Goal: Task Accomplishment & Management: Manage account settings

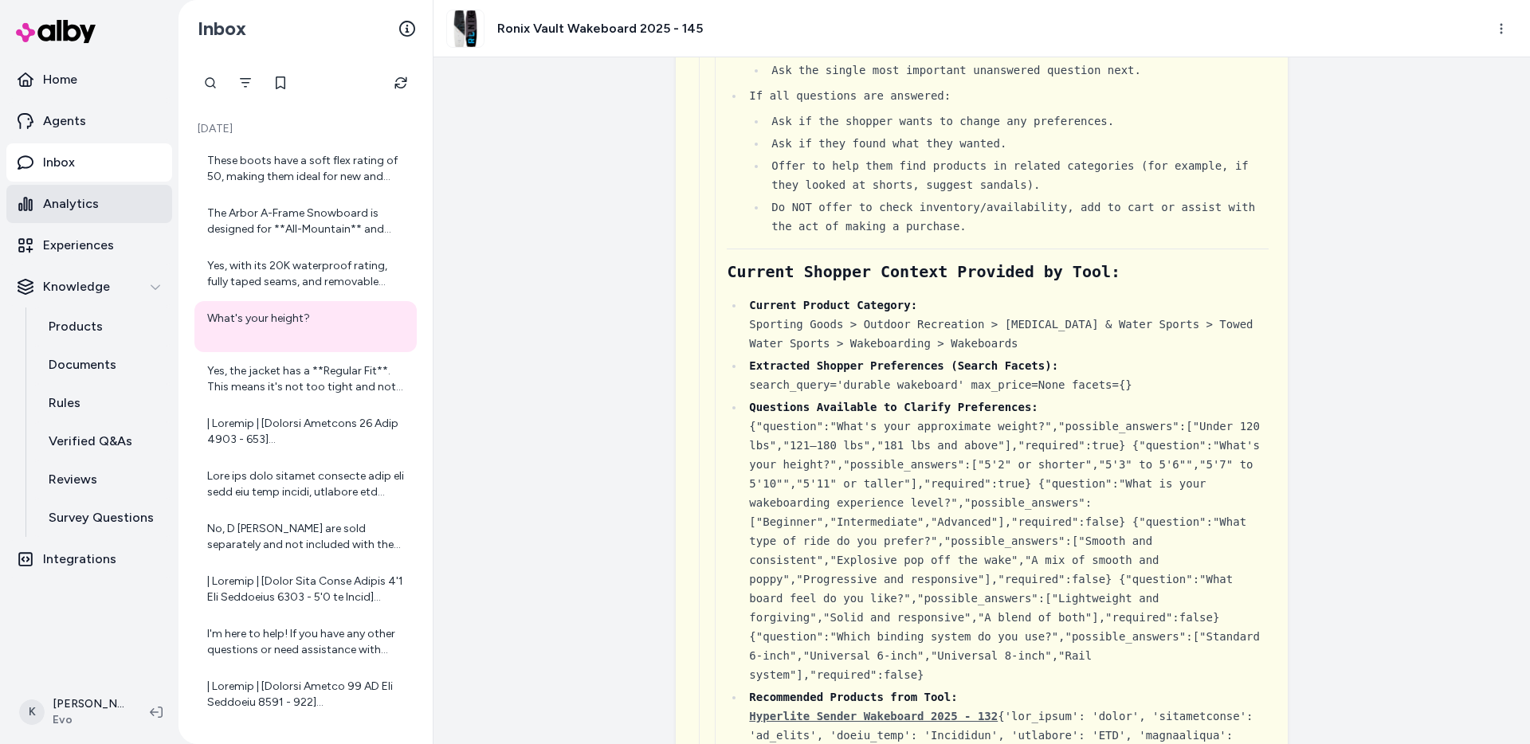
scroll to position [1809, 0]
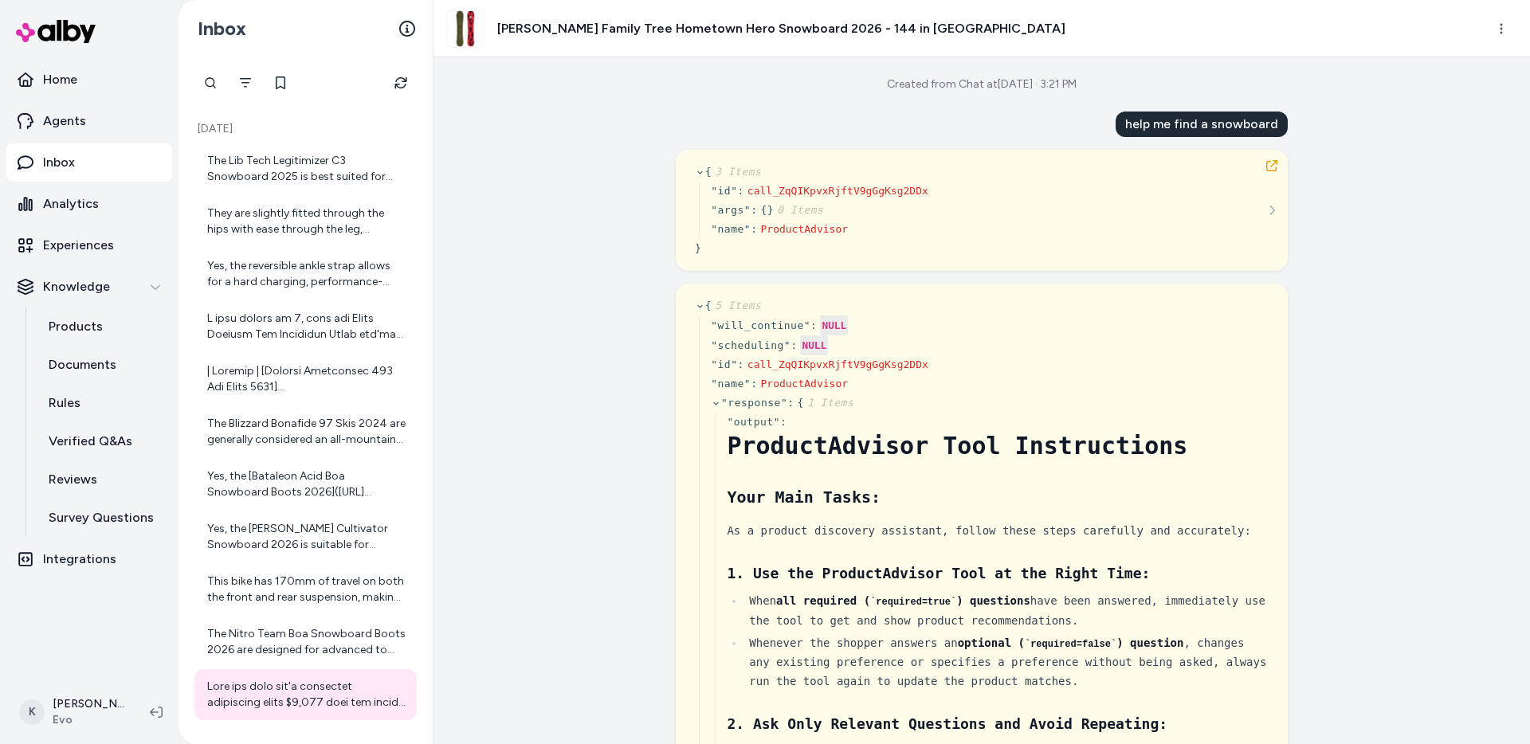
scroll to position [14285, 0]
